Goal: Find specific page/section: Find specific page/section

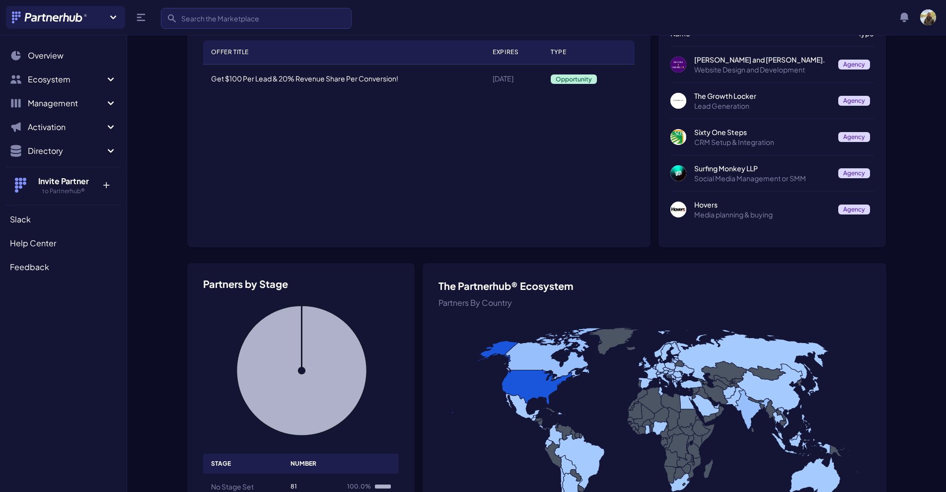
scroll to position [199, 0]
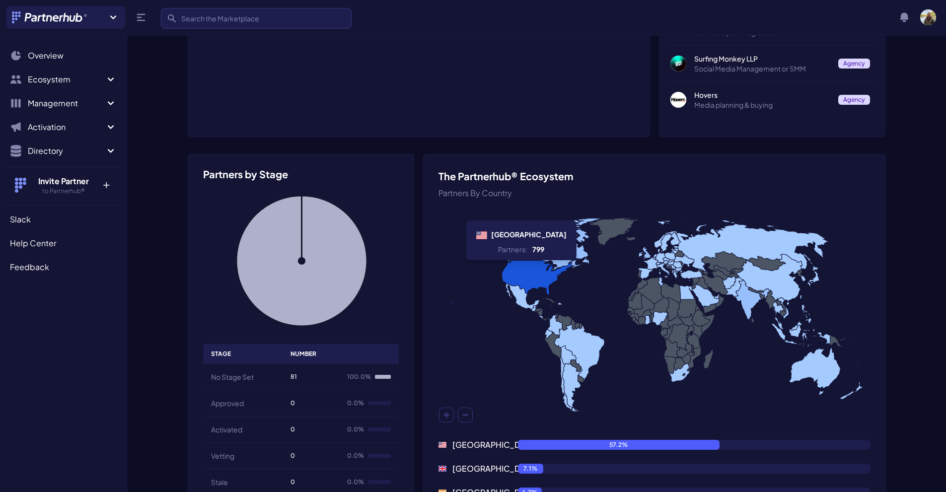
click at [521, 266] on icon at bounding box center [510, 267] width 124 height 73
click at [517, 283] on icon at bounding box center [510, 267] width 124 height 73
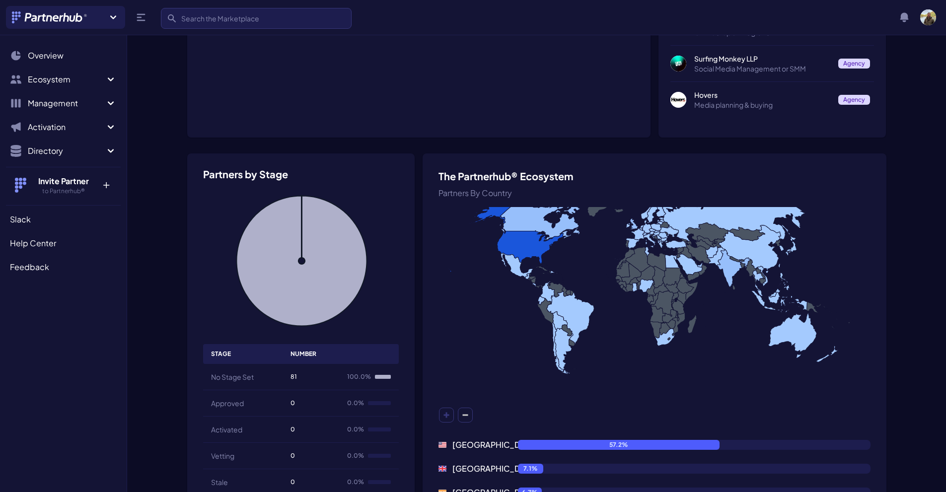
drag, startPoint x: 489, startPoint y: 390, endPoint x: 468, endPoint y: 352, distance: 43.6
click at [483, 348] on icon at bounding box center [655, 315] width 432 height 216
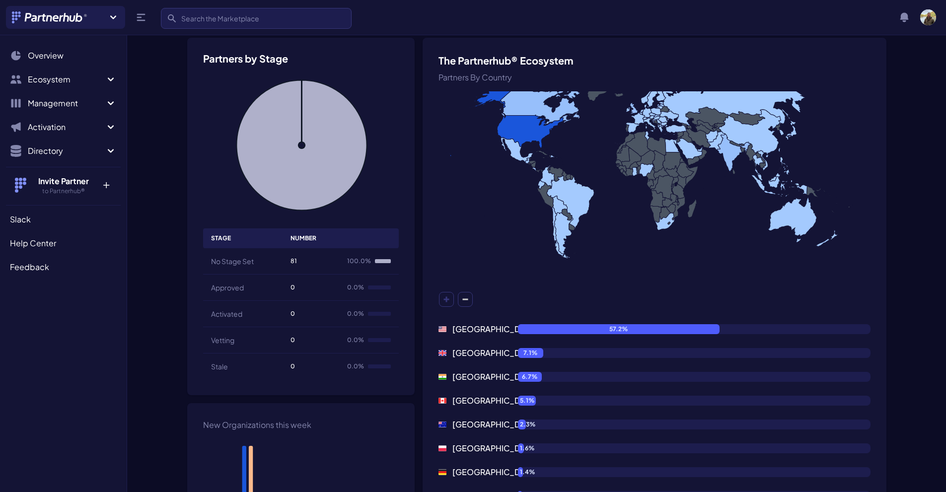
scroll to position [397, 0]
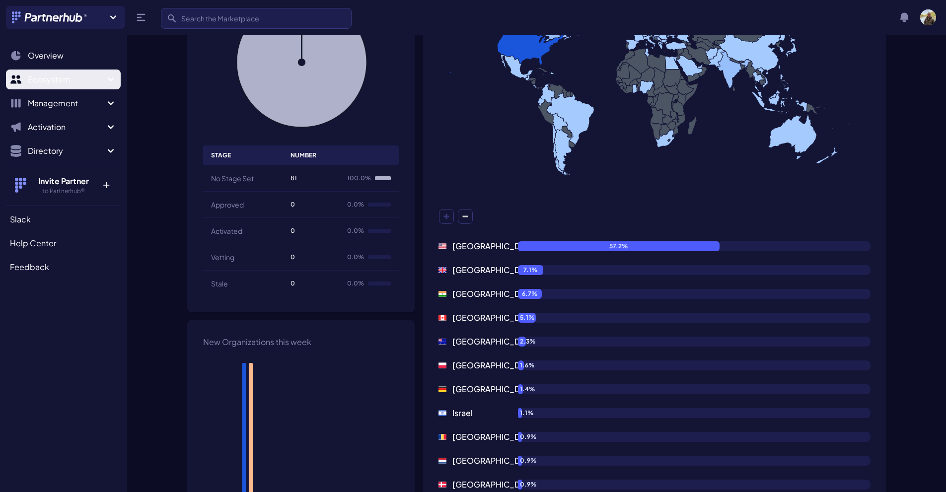
click at [64, 79] on span "Ecosystem" at bounding box center [66, 80] width 77 height 12
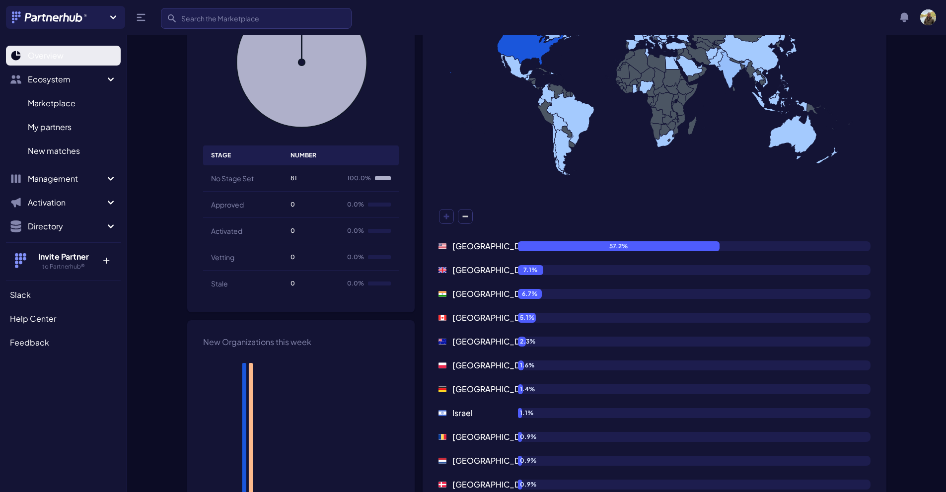
click at [58, 47] on link "Overview" at bounding box center [63, 56] width 115 height 20
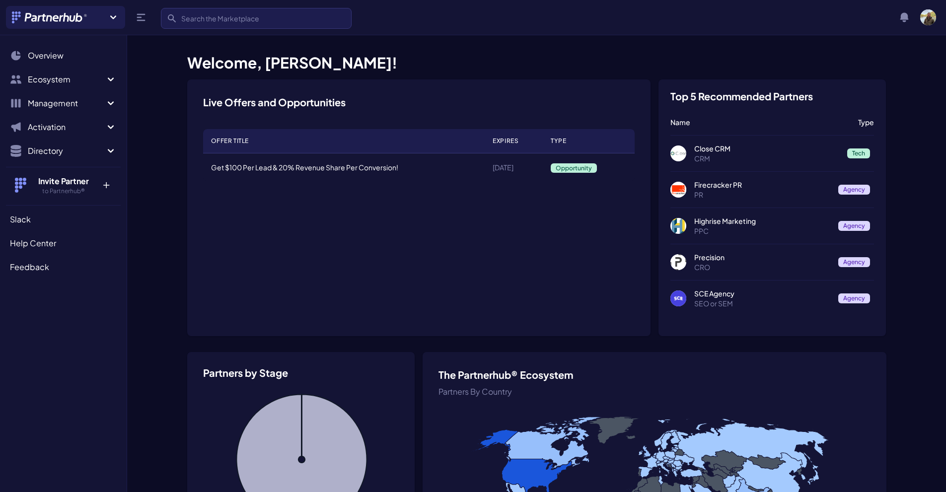
click at [705, 257] on p "Precision" at bounding box center [762, 257] width 137 height 10
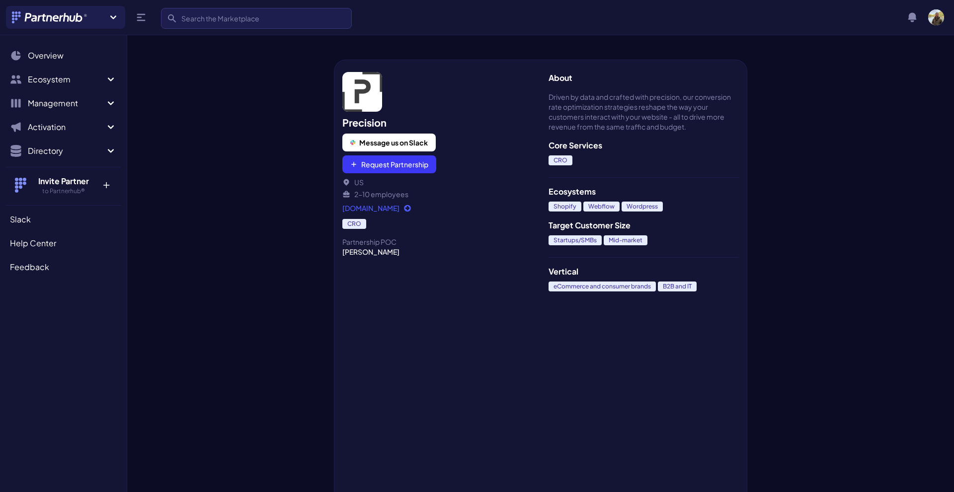
click at [364, 206] on link "[DOMAIN_NAME]" at bounding box center [437, 208] width 190 height 10
drag, startPoint x: 336, startPoint y: 210, endPoint x: 393, endPoint y: 204, distance: 57.5
click at [393, 204] on div "Precision Message us on Slack Request Partnership [GEOGRAPHIC_DATA] 2-10 employ…" at bounding box center [437, 276] width 207 height 433
copy link "[DOMAIN_NAME]"
click at [880, 118] on div "Precision Message us on Slack Request Partnership [GEOGRAPHIC_DATA] 2-10 employ…" at bounding box center [540, 262] width 826 height 460
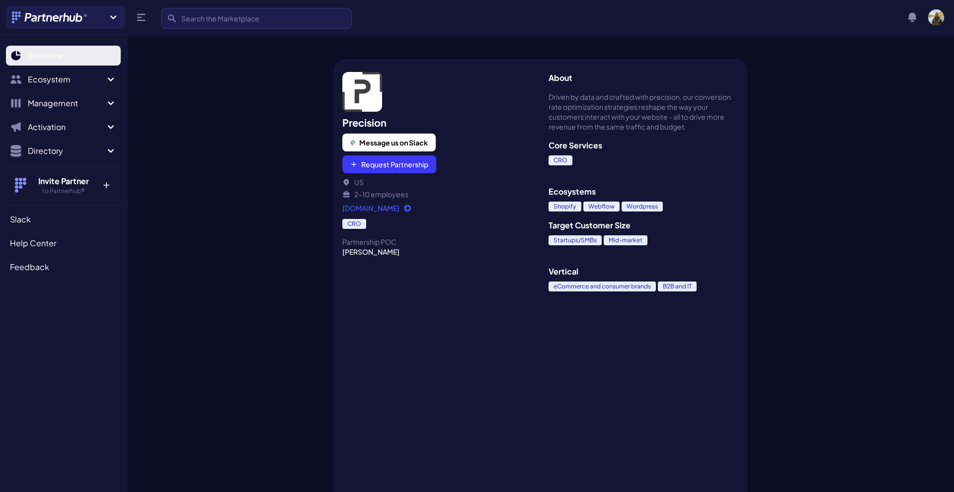
click at [26, 60] on link "Overview" at bounding box center [63, 56] width 115 height 20
